Goal: Task Accomplishment & Management: Complete application form

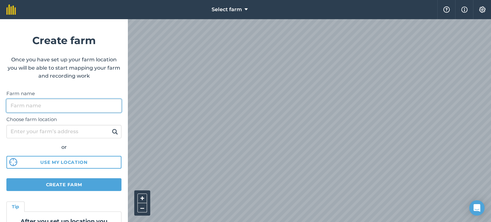
click at [66, 104] on input "Farm name" at bounding box center [63, 105] width 115 height 13
type input "[PERSON_NAME]"
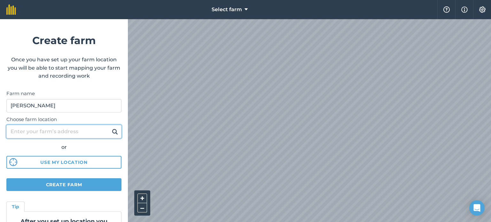
click at [55, 131] on input "Choose farm location" at bounding box center [63, 131] width 115 height 13
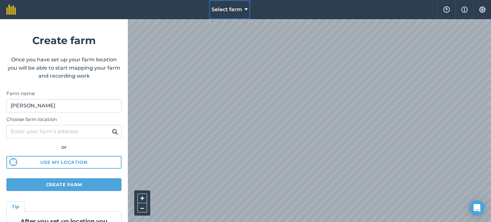
click at [245, 7] on icon at bounding box center [245, 10] width 3 height 8
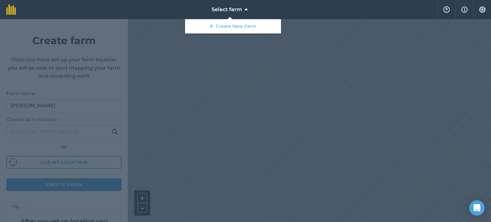
click at [225, 57] on div at bounding box center [245, 120] width 491 height 203
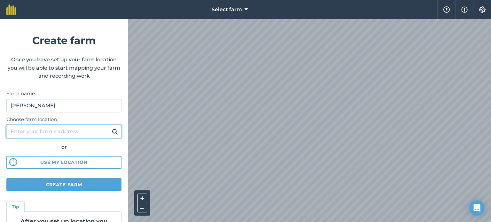
click at [38, 130] on input "Choose farm location" at bounding box center [63, 131] width 115 height 13
click at [110, 127] on button at bounding box center [115, 131] width 10 height 8
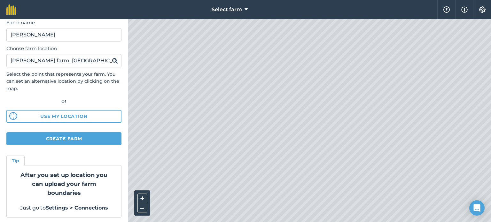
scroll to position [72, 0]
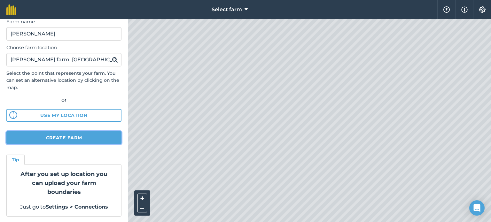
click at [72, 136] on button "Create farm" at bounding box center [63, 137] width 115 height 13
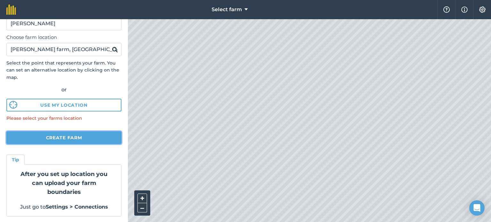
scroll to position [0, 0]
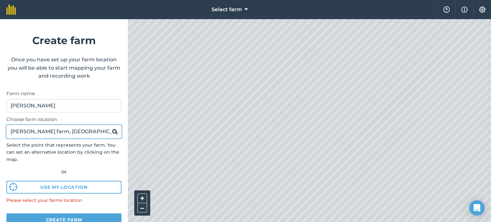
click at [64, 135] on input "[PERSON_NAME] farm, [GEOGRAPHIC_DATA]" at bounding box center [63, 131] width 115 height 13
type input "r"
paste input "49°22’0.87”N, 57°19’31.95”W"
click at [110, 127] on button at bounding box center [115, 131] width 10 height 8
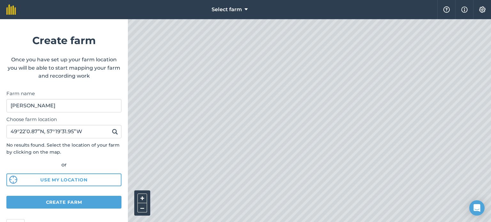
click at [112, 129] on img at bounding box center [115, 132] width 6 height 8
click at [85, 203] on button "Create farm" at bounding box center [63, 202] width 115 height 13
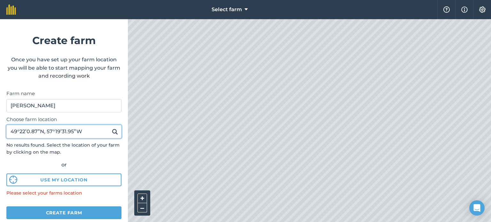
click at [86, 131] on input "49°22’0.87”N, 57°19’31.95”W" at bounding box center [63, 131] width 115 height 13
type input "4"
type input "[PERSON_NAME][GEOGRAPHIC_DATA]"
click at [110, 127] on button at bounding box center [115, 131] width 10 height 8
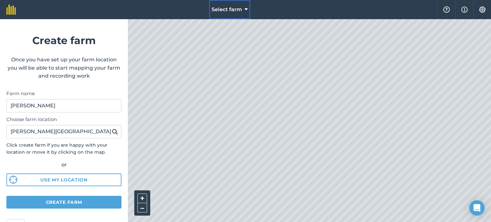
click at [245, 9] on icon at bounding box center [245, 10] width 3 height 8
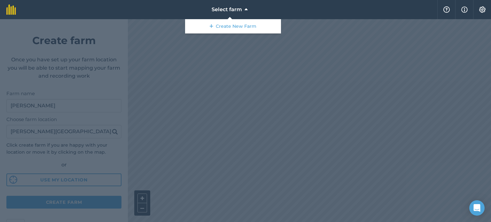
click at [249, 76] on div at bounding box center [245, 120] width 491 height 203
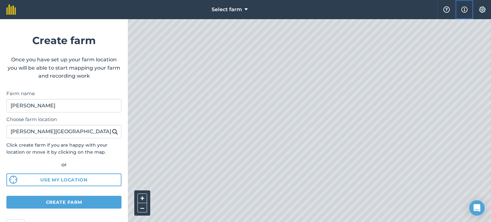
click at [464, 8] on img at bounding box center [464, 10] width 6 height 8
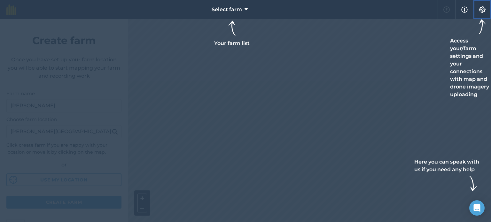
click at [483, 10] on img at bounding box center [482, 9] width 8 height 6
